Goal: Find contact information: Find contact information

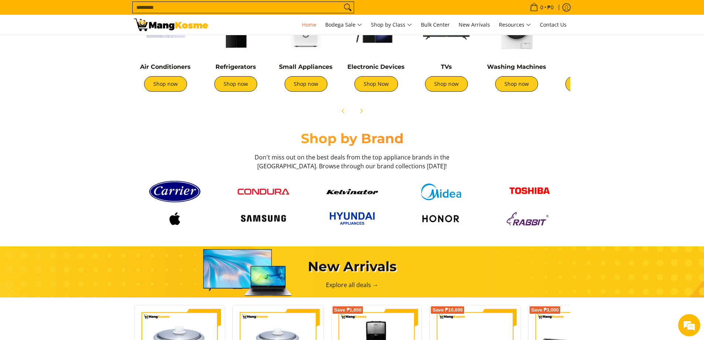
scroll to position [259, 0]
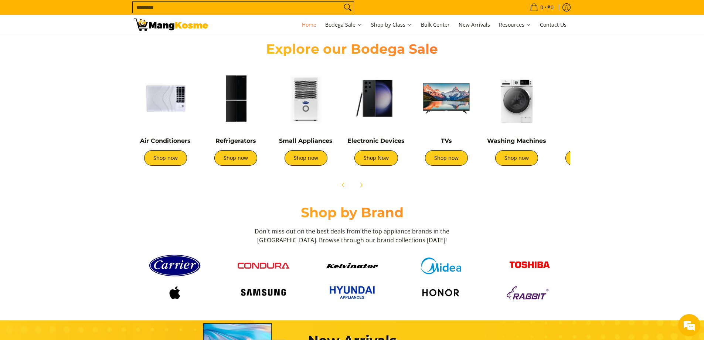
click at [167, 119] on img at bounding box center [165, 98] width 63 height 63
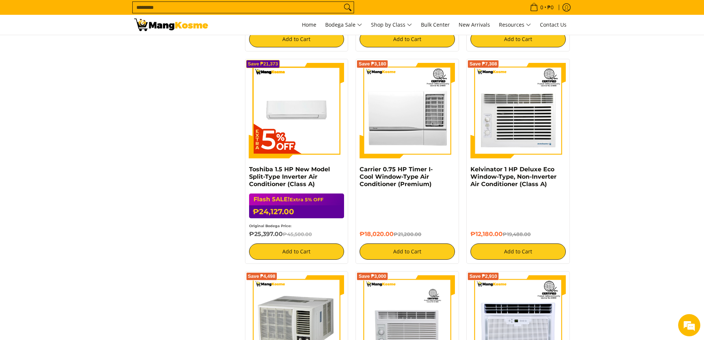
scroll to position [1034, 0]
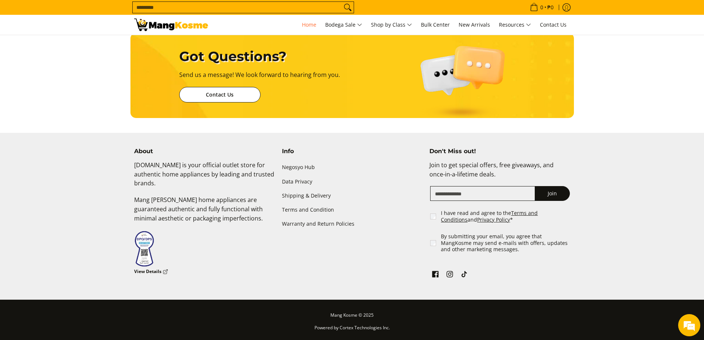
scroll to position [0, 294]
click at [540, 27] on span "Contact Us" at bounding box center [553, 24] width 27 height 7
